Goal: Contribute content

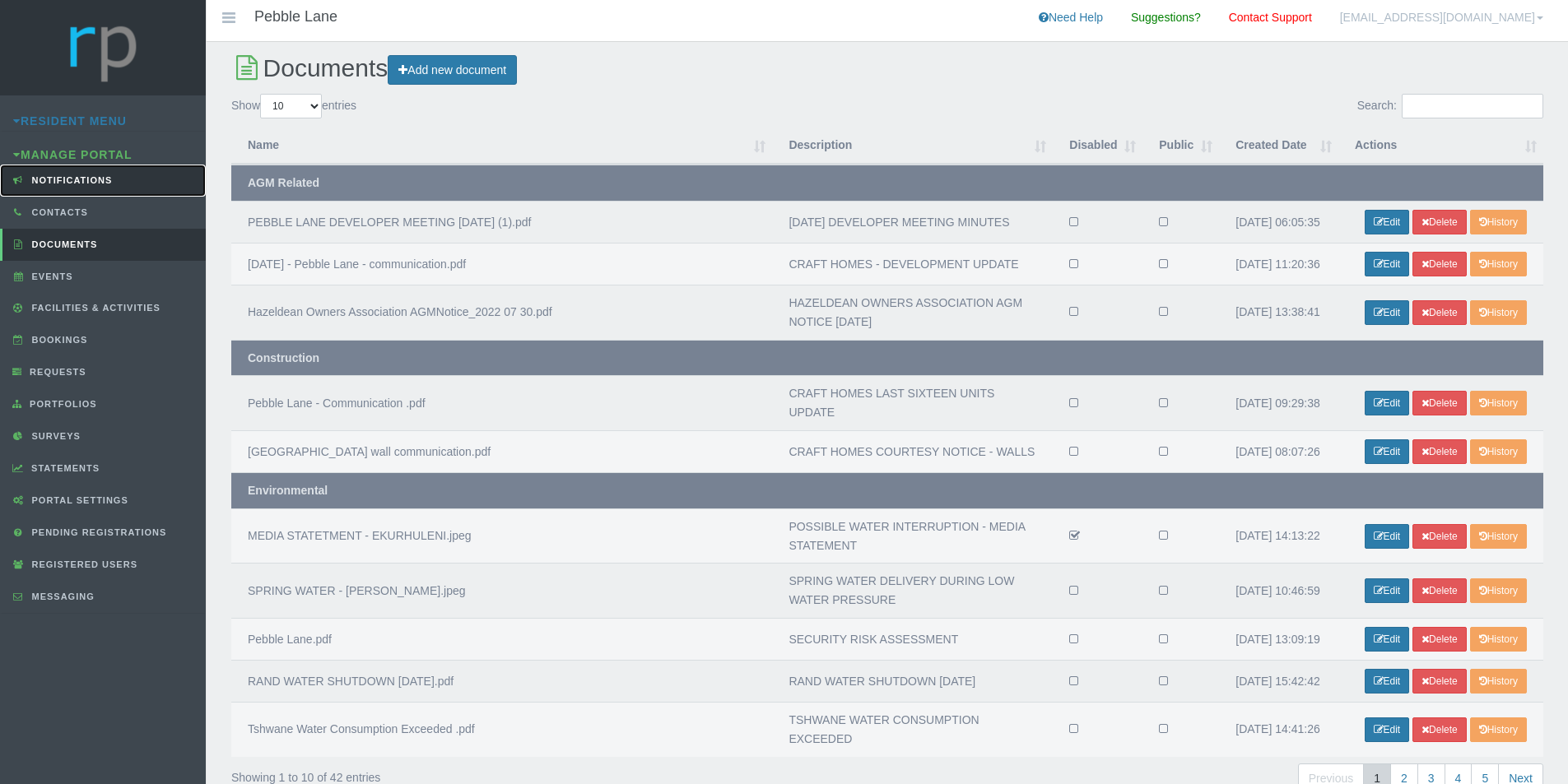
click at [87, 186] on link "Notifications" at bounding box center [103, 181] width 206 height 32
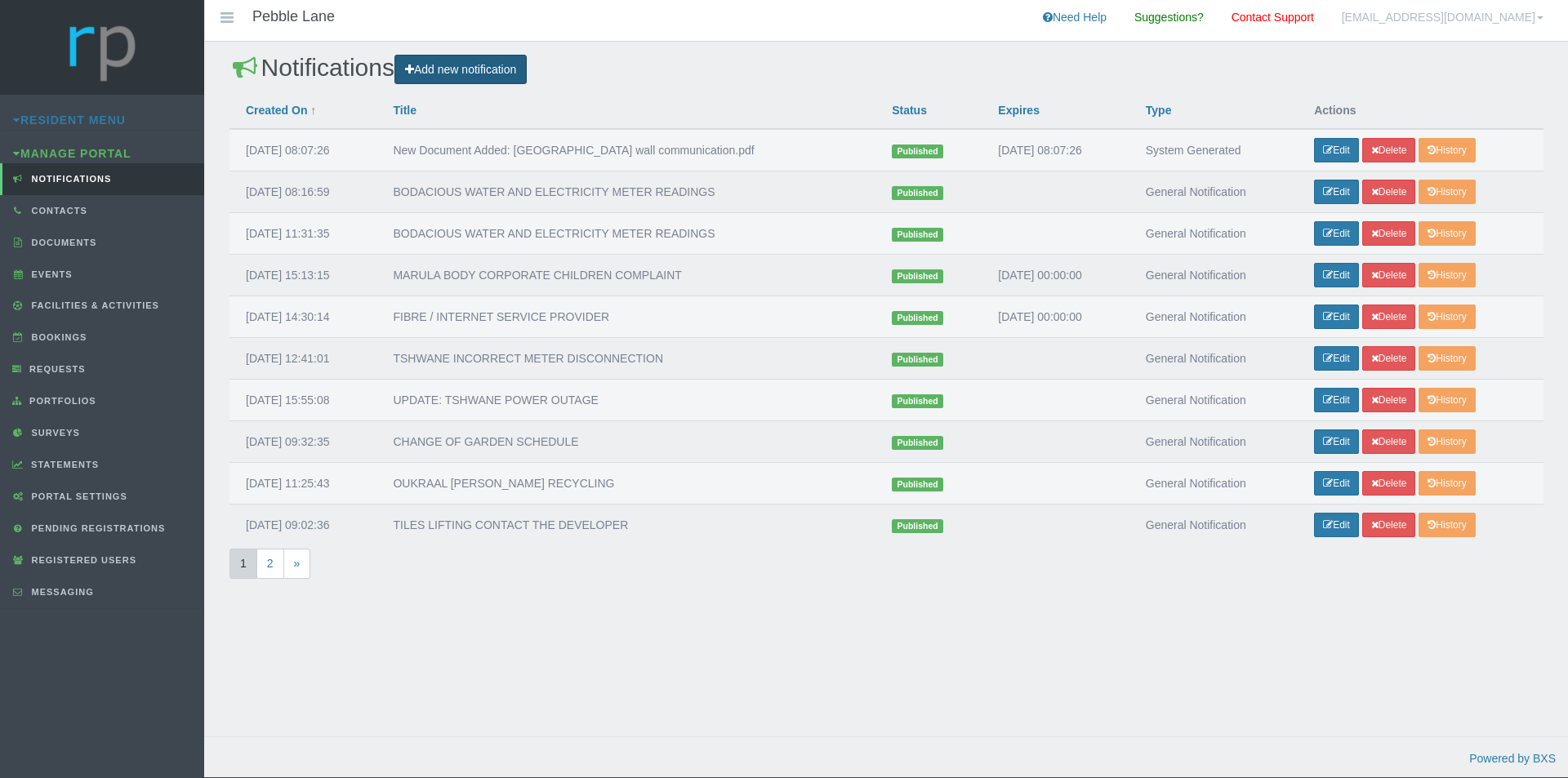
click at [520, 73] on link "Add new notification" at bounding box center [460, 70] width 132 height 31
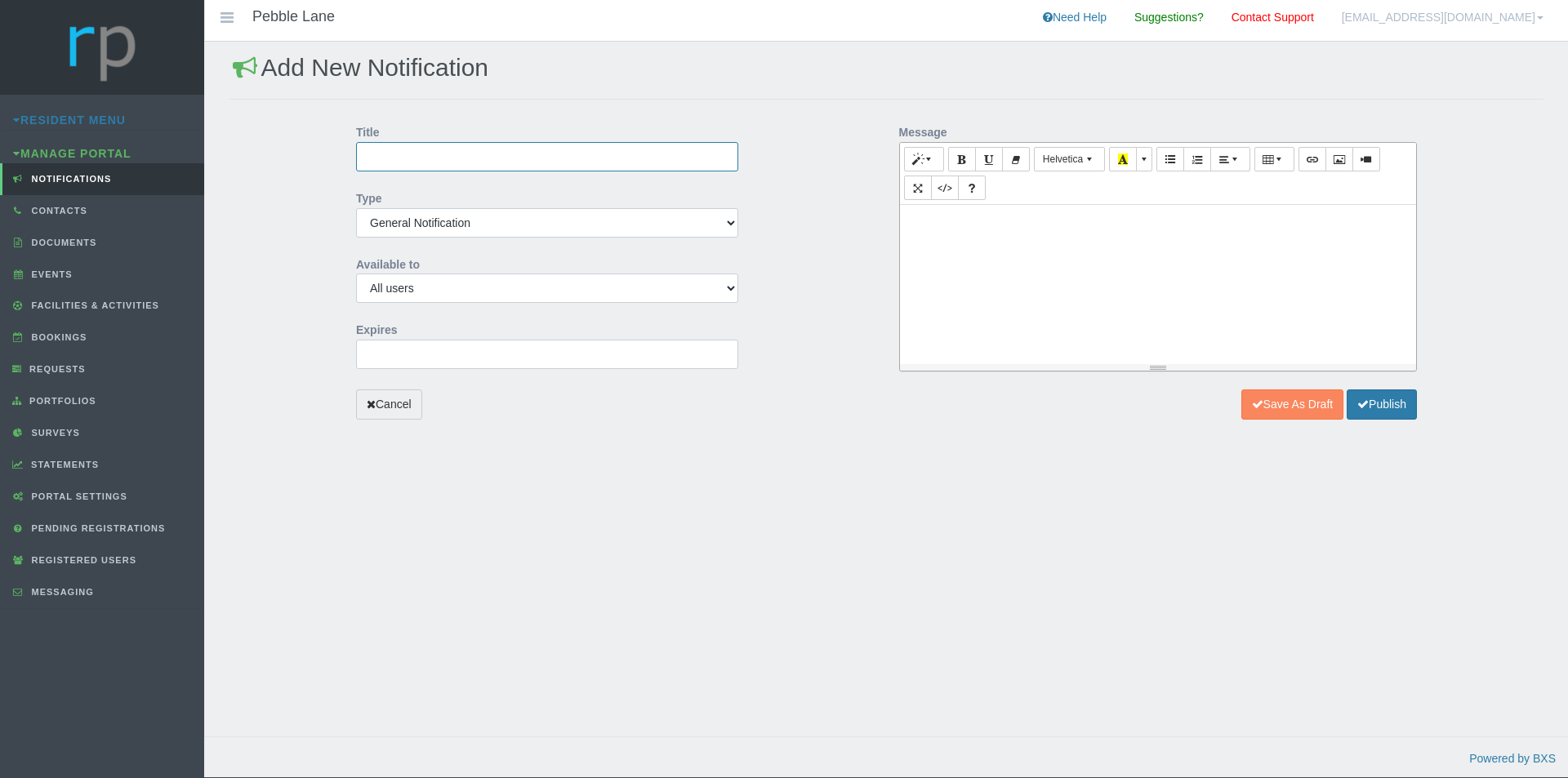
click at [501, 160] on input "Title" at bounding box center [546, 157] width 382 height 30
type input "DELAY IN RECEIVING INTERCOM EXIT CODES"
click at [494, 366] on input "[DATE] 00:00:00" at bounding box center [546, 355] width 382 height 30
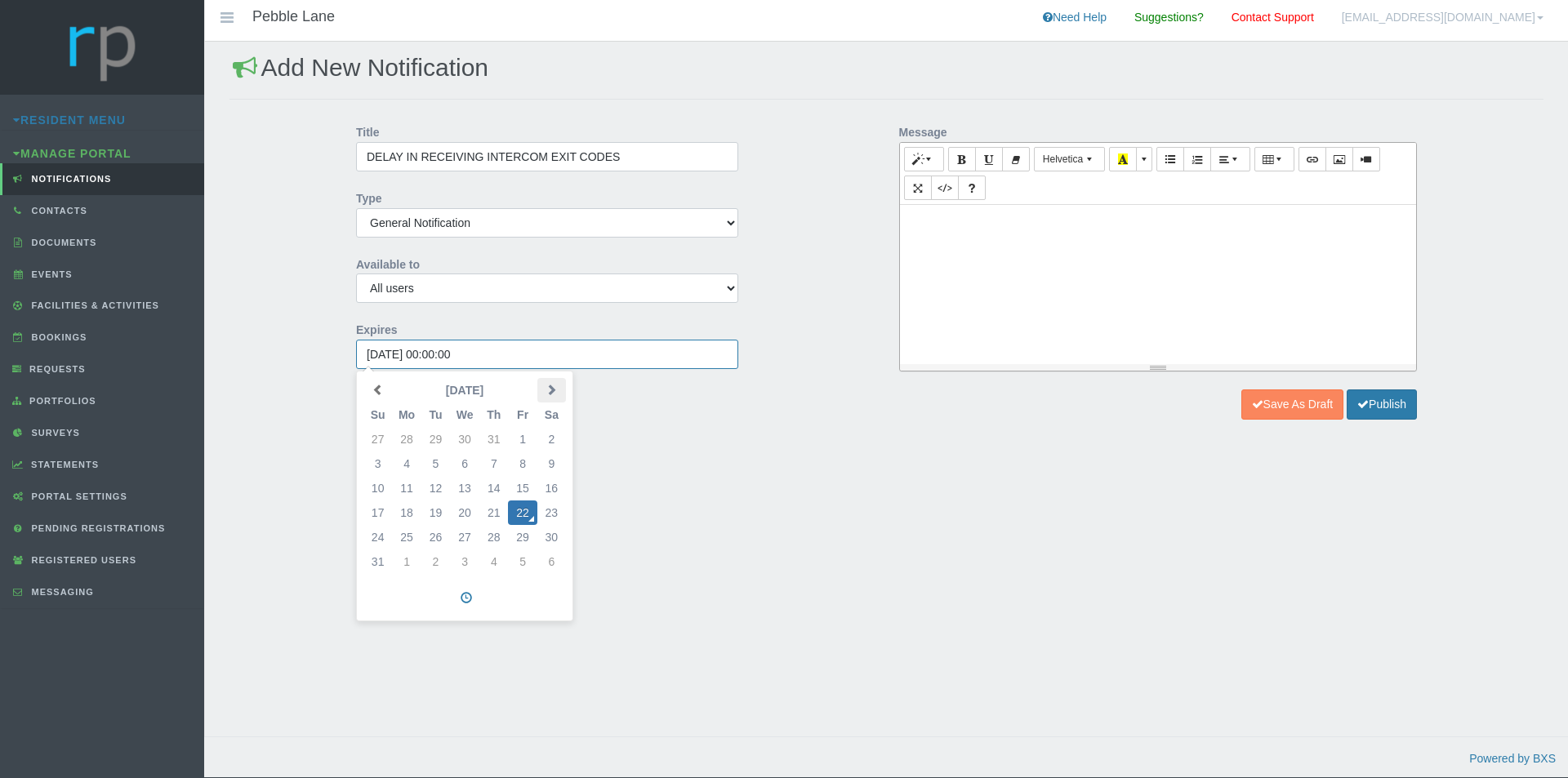
click at [554, 394] on span at bounding box center [551, 389] width 11 height 11
click at [470, 538] on td "31" at bounding box center [465, 538] width 30 height 24
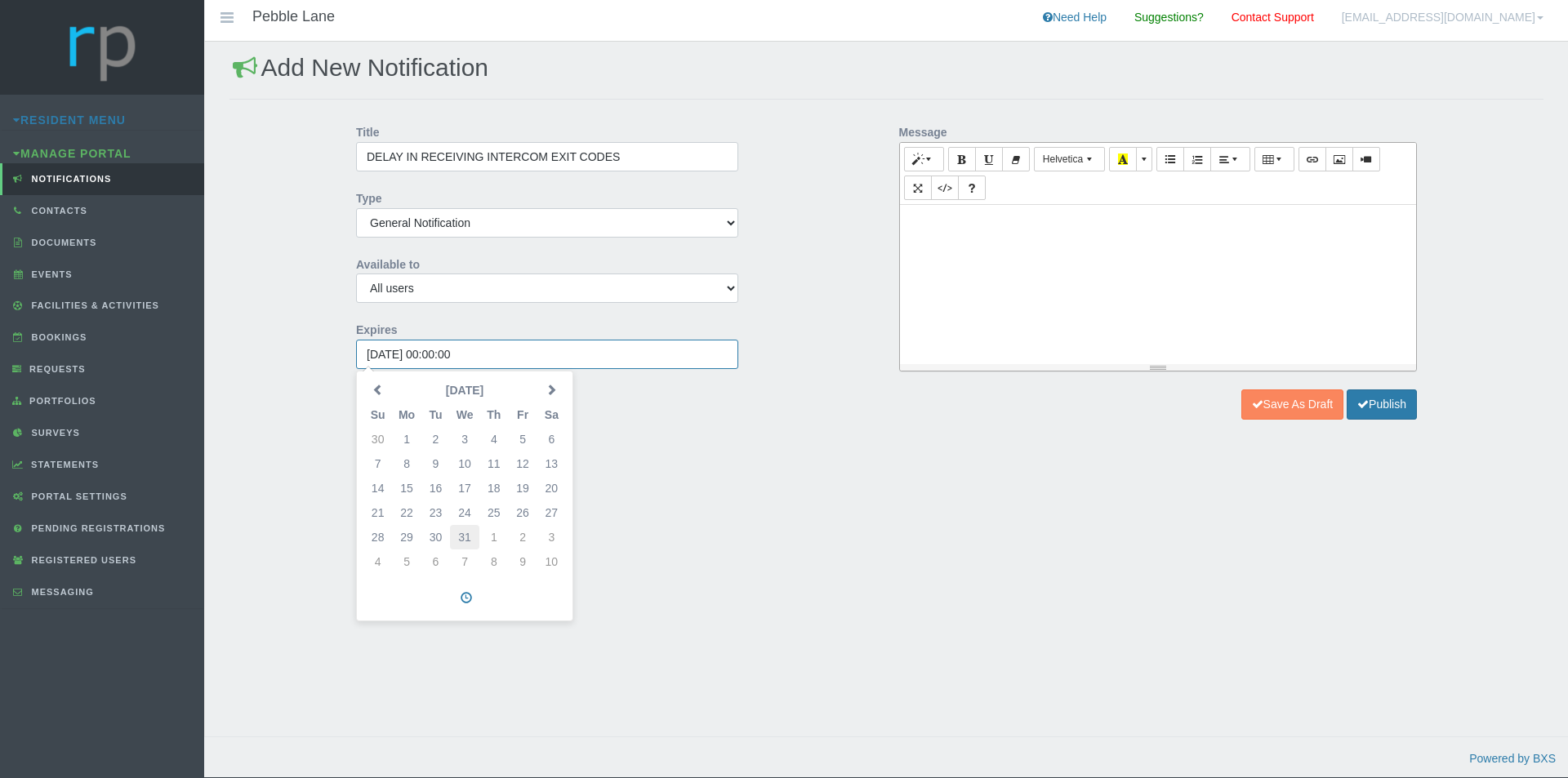
type input "[DATE] 00:00:00"
click at [1065, 262] on div at bounding box center [1158, 284] width 517 height 159
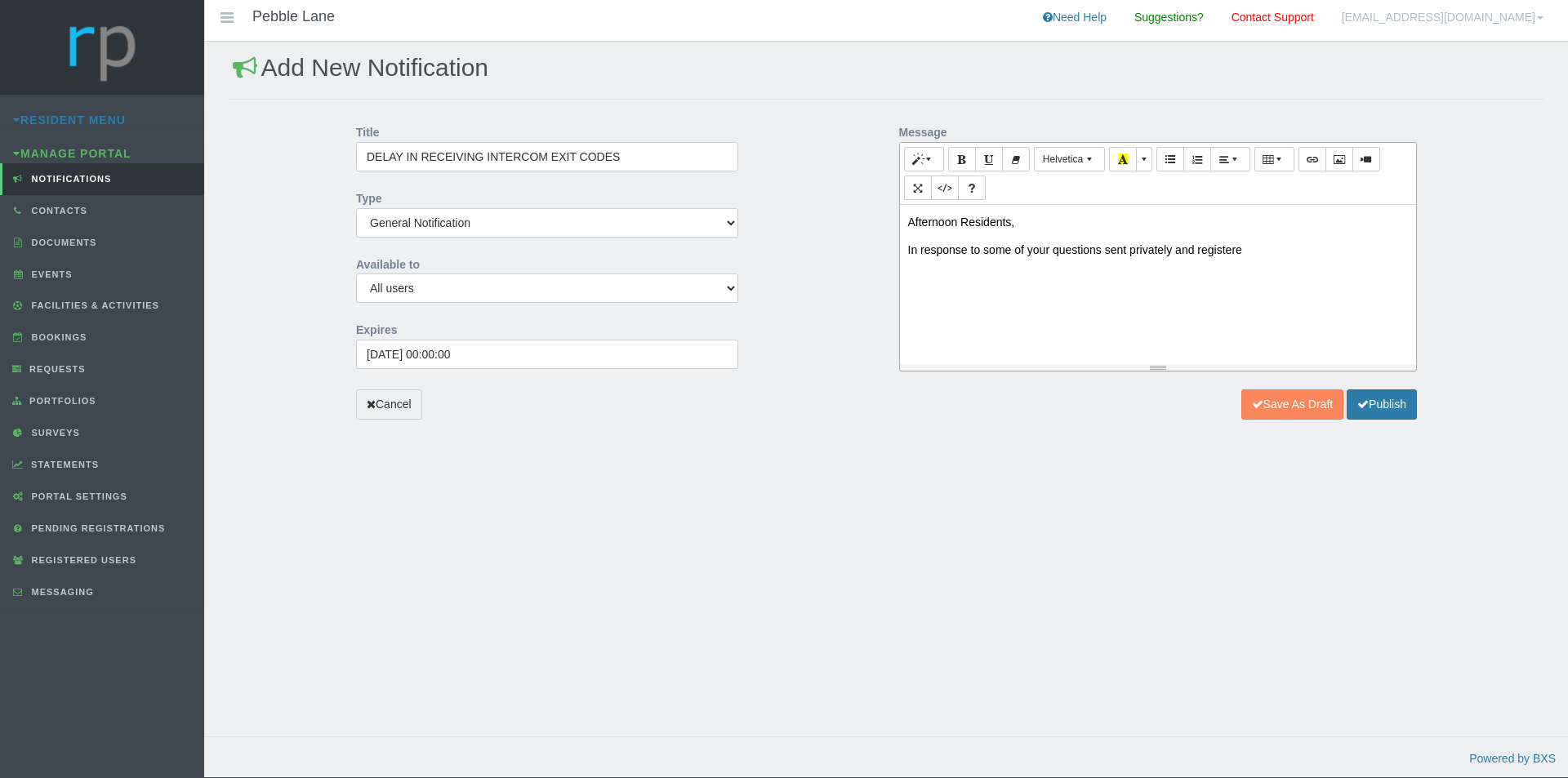
click at [1174, 254] on p "In response to some of your questions sent privately and registere" at bounding box center [1158, 250] width 501 height 18
click at [1274, 247] on p "In response to some of your questions sent privately to me and registere" at bounding box center [1158, 250] width 501 height 18
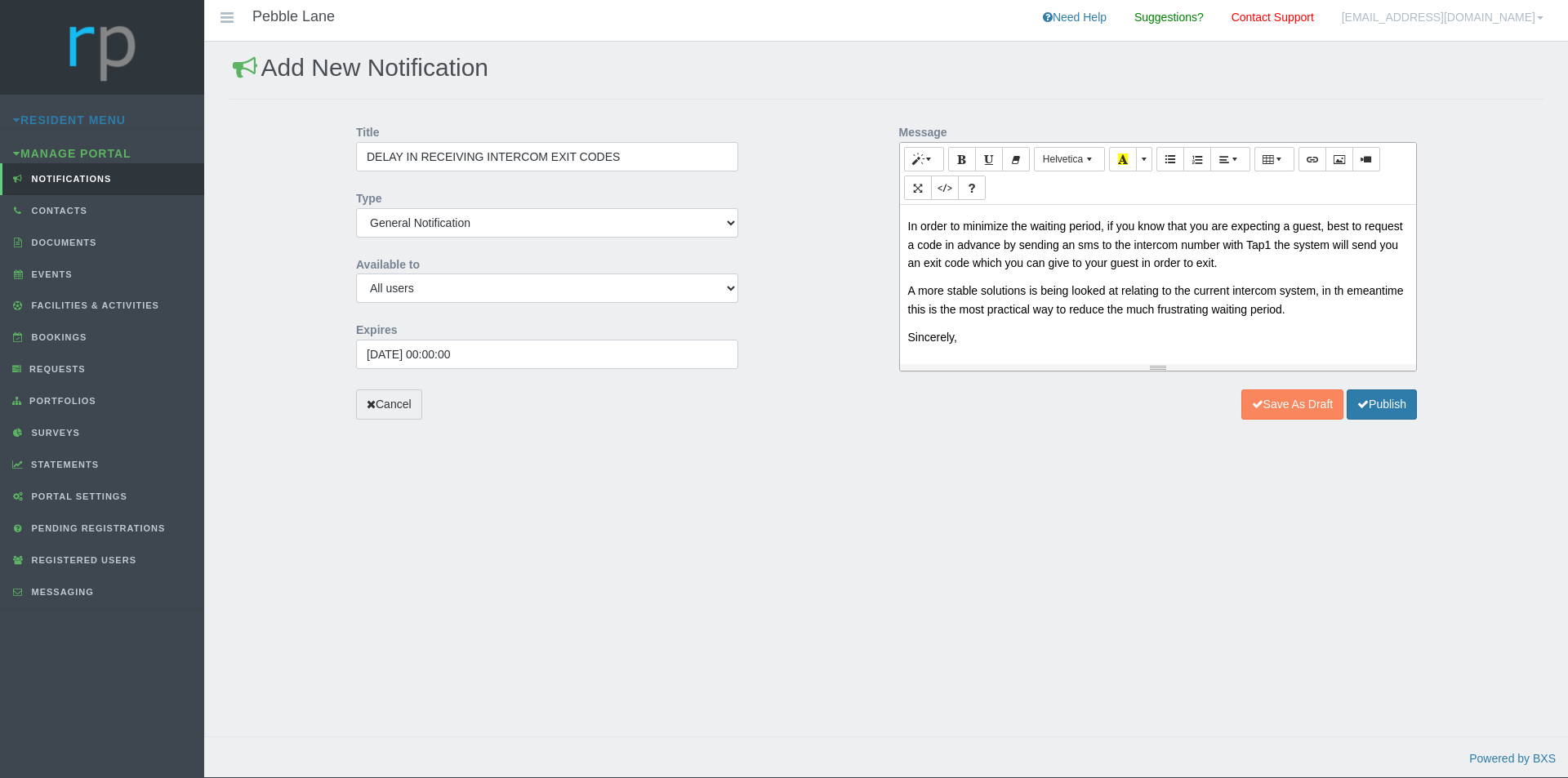
scroll to position [124, 0]
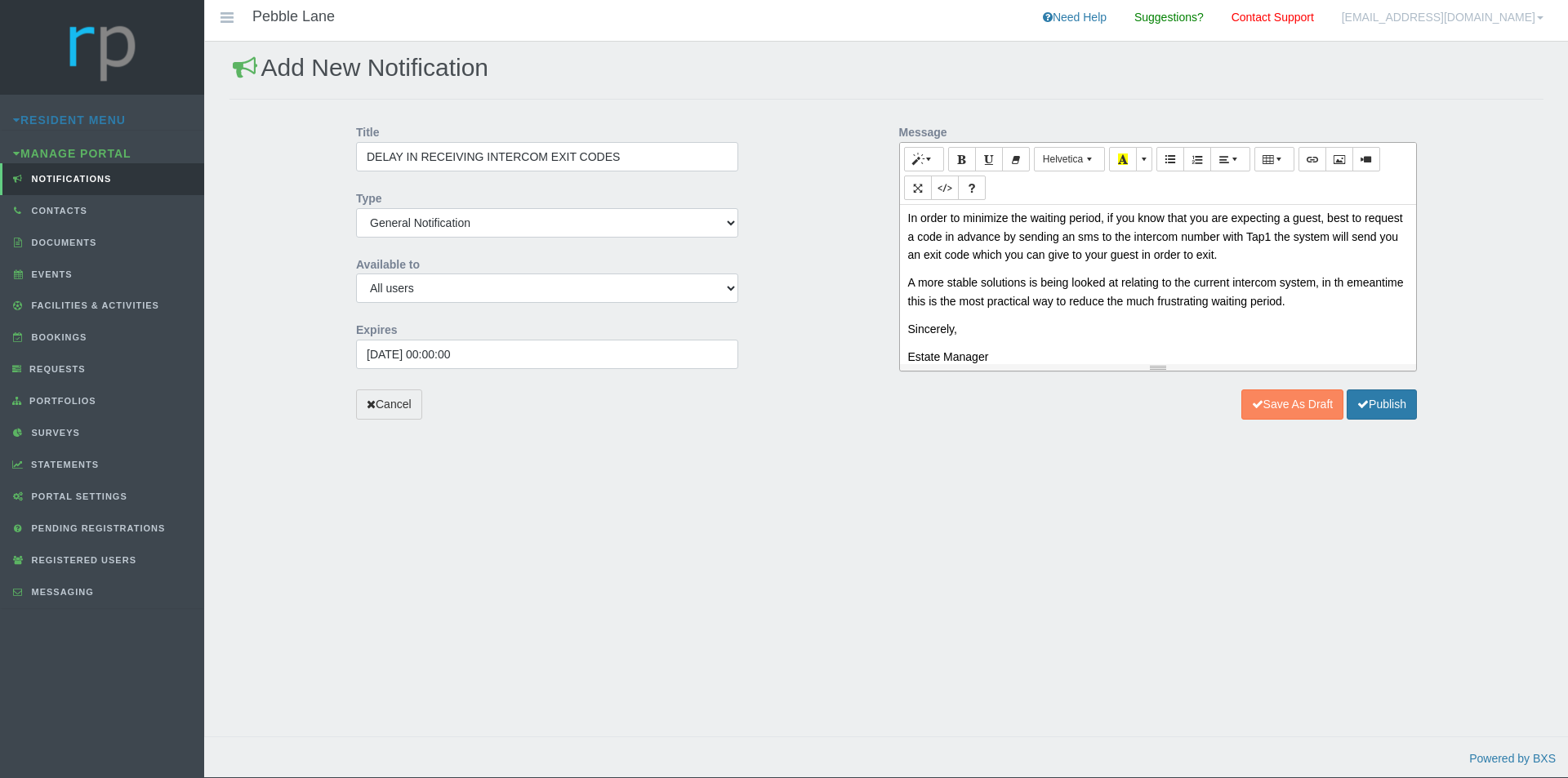
click at [1280, 257] on p "In order to minimize the waiting period, if you know that you are expecting a g…" at bounding box center [1158, 237] width 501 height 56
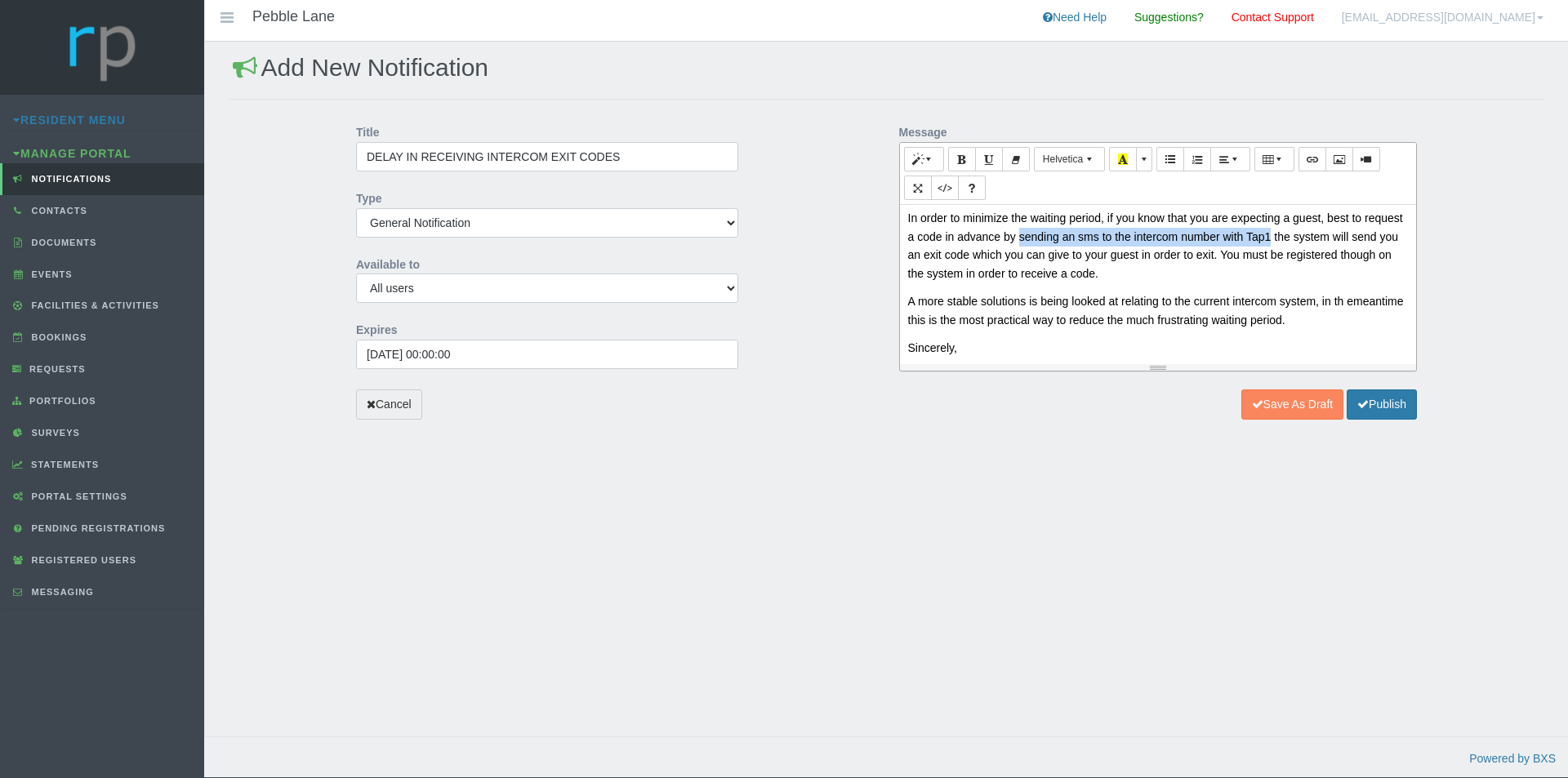
drag, startPoint x: 1061, startPoint y: 239, endPoint x: 1311, endPoint y: 234, distance: 250.0
click at [1311, 234] on p "In order to minimize the waiting period, if you know that you are expecting a g…" at bounding box center [1158, 246] width 501 height 74
click at [1136, 290] on div "Afternoon Residents, In response to some of your questions sent privately to me…" at bounding box center [1158, 284] width 517 height 159
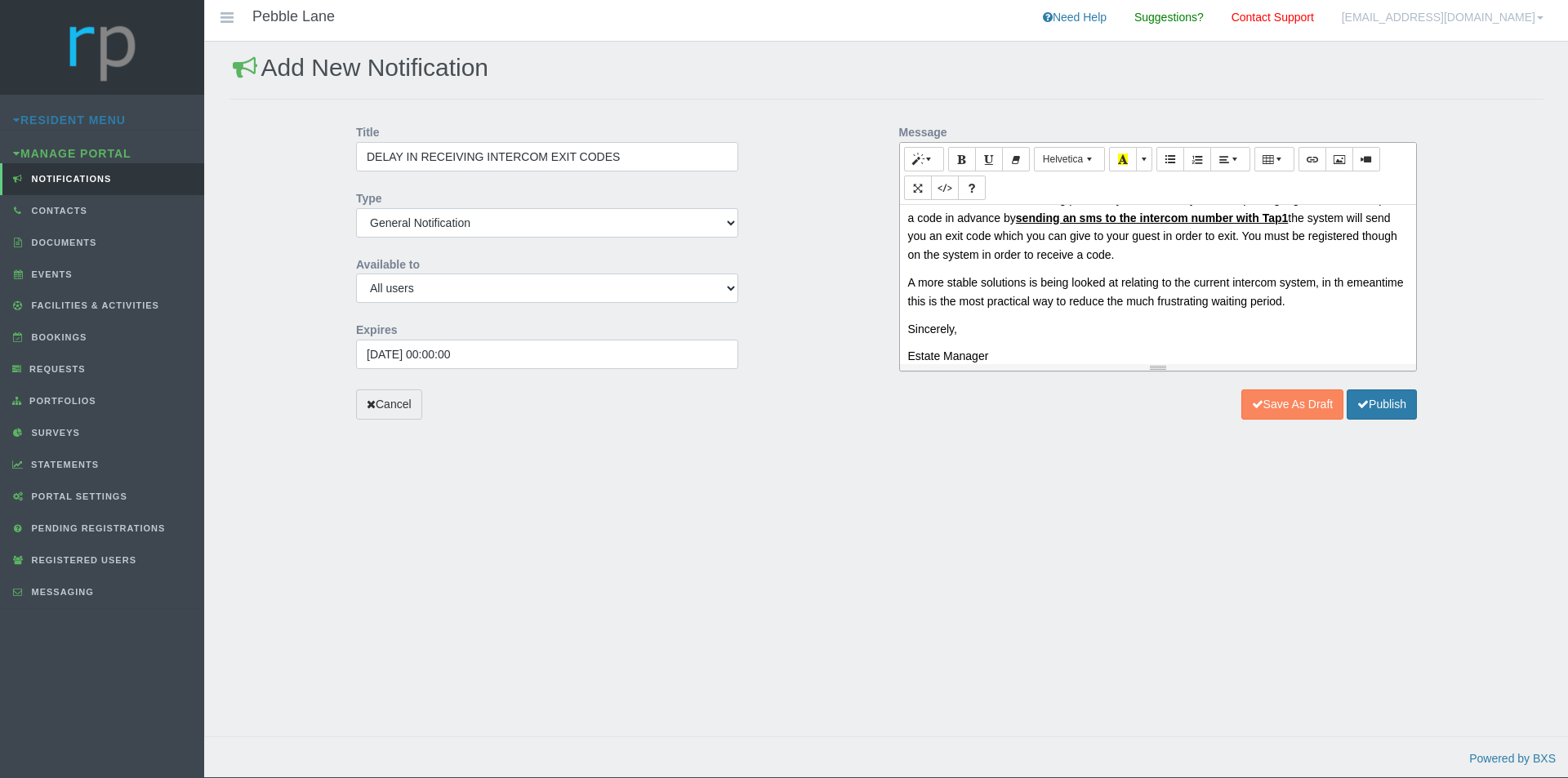
scroll to position [162, 0]
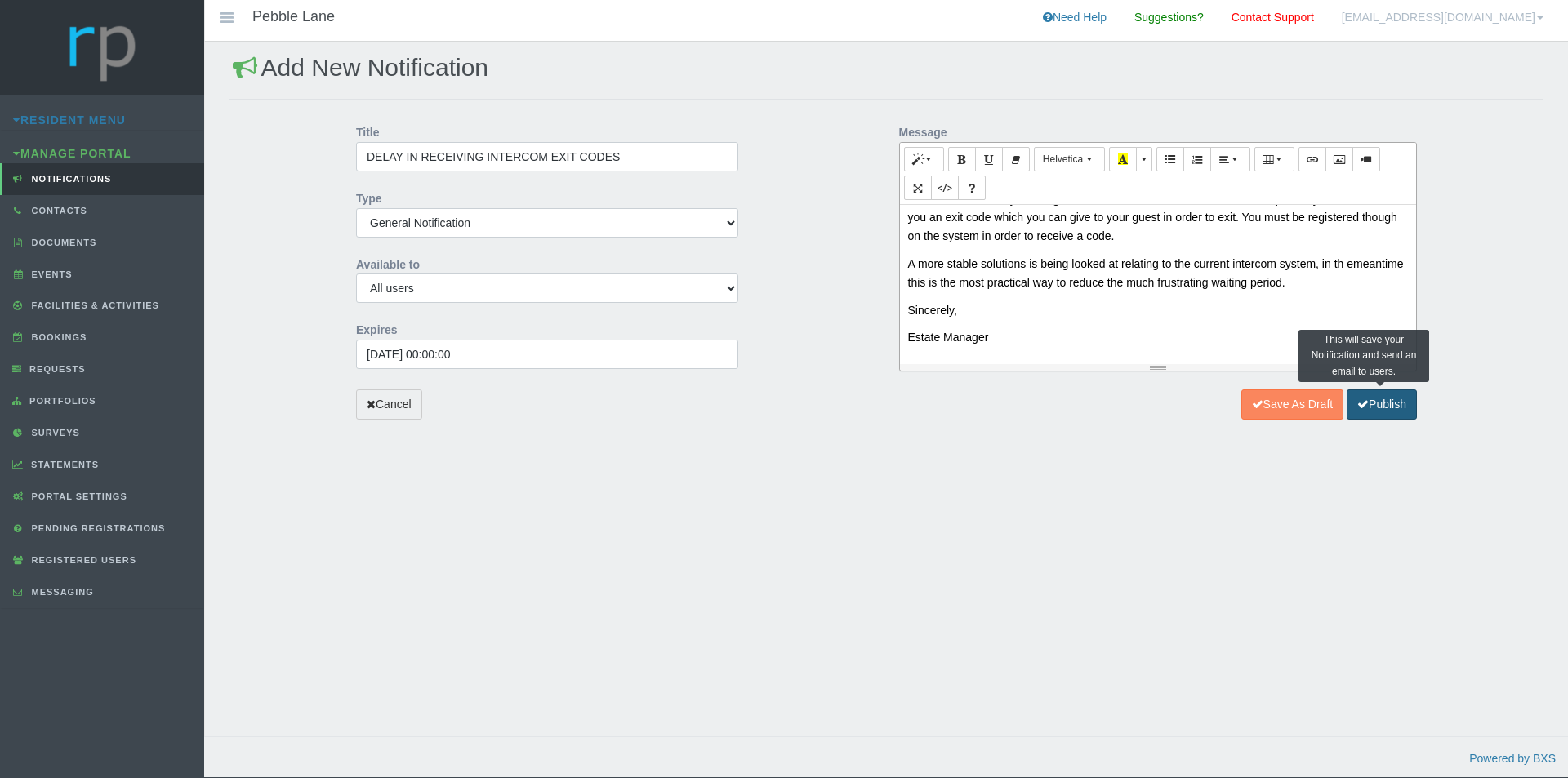
click at [1387, 404] on button "Publish" at bounding box center [1382, 405] width 70 height 31
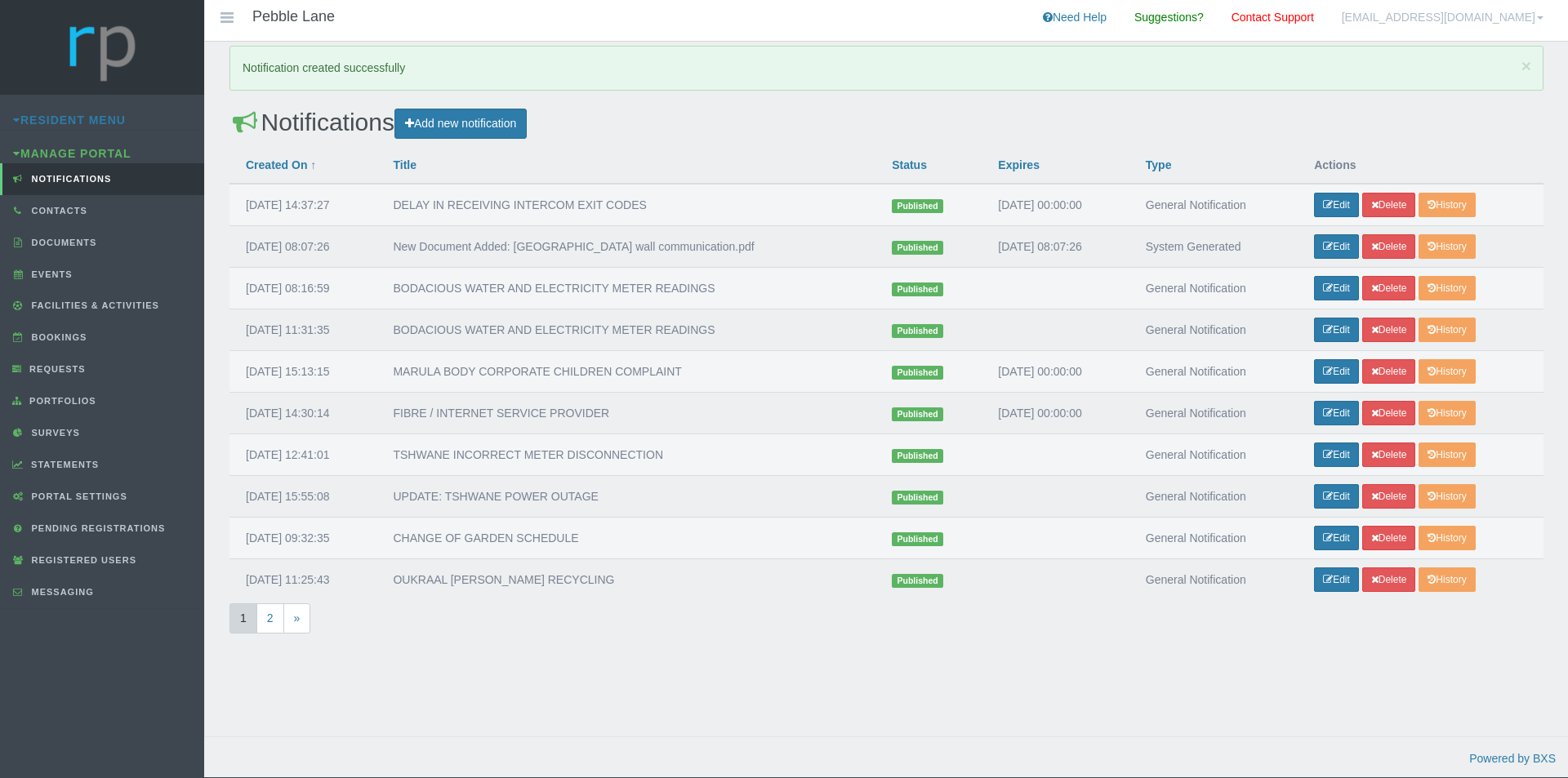
click at [731, 130] on h2 "Notifications Add new notification" at bounding box center [886, 123] width 1314 height 31
